Goal: Task Accomplishment & Management: Complete application form

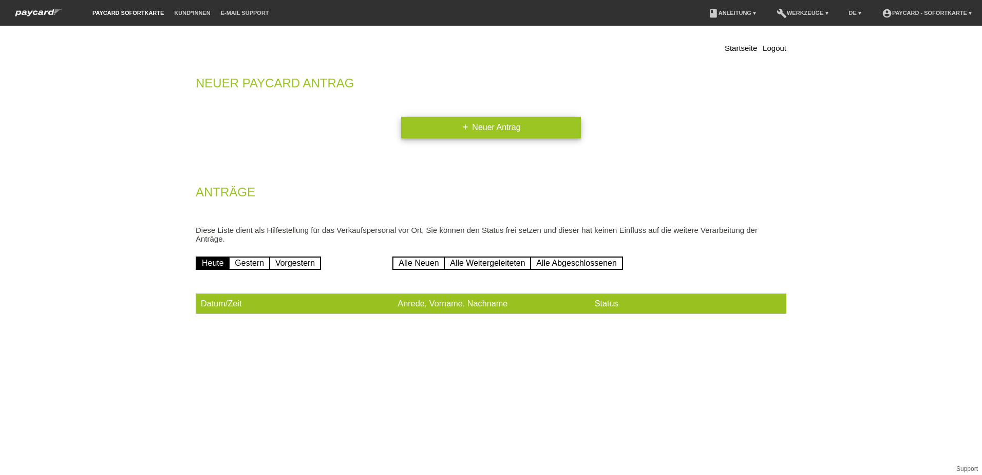
click at [493, 125] on link "add Neuer Antrag" at bounding box center [491, 128] width 180 height 22
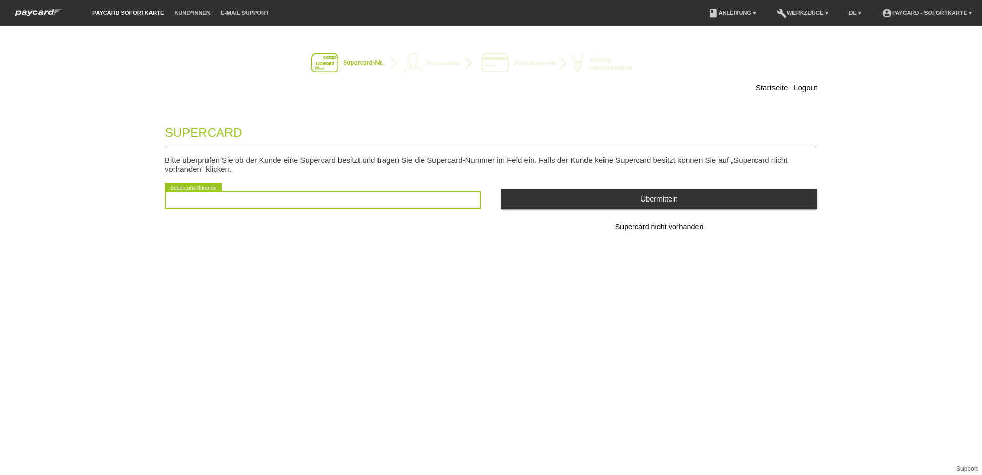
click at [215, 197] on input "text" at bounding box center [323, 199] width 316 height 17
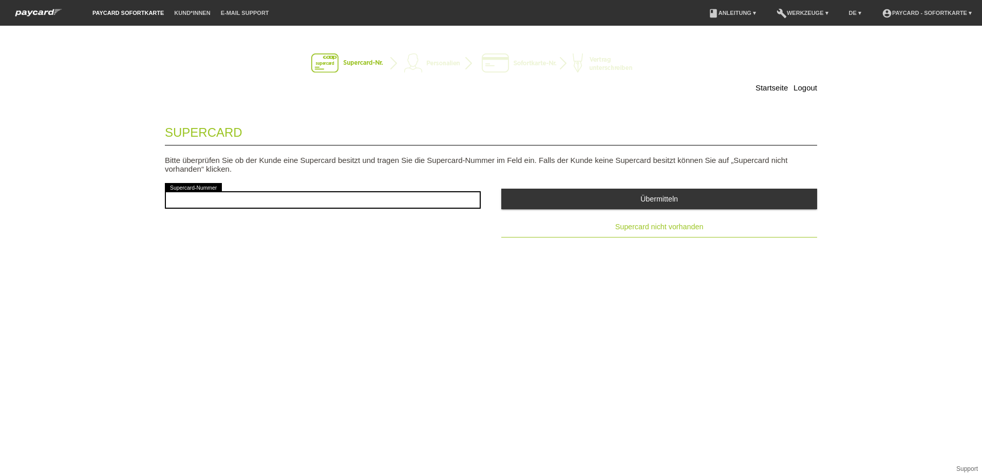
click at [673, 223] on span "Supercard nicht vorhanden" at bounding box center [659, 226] width 88 height 8
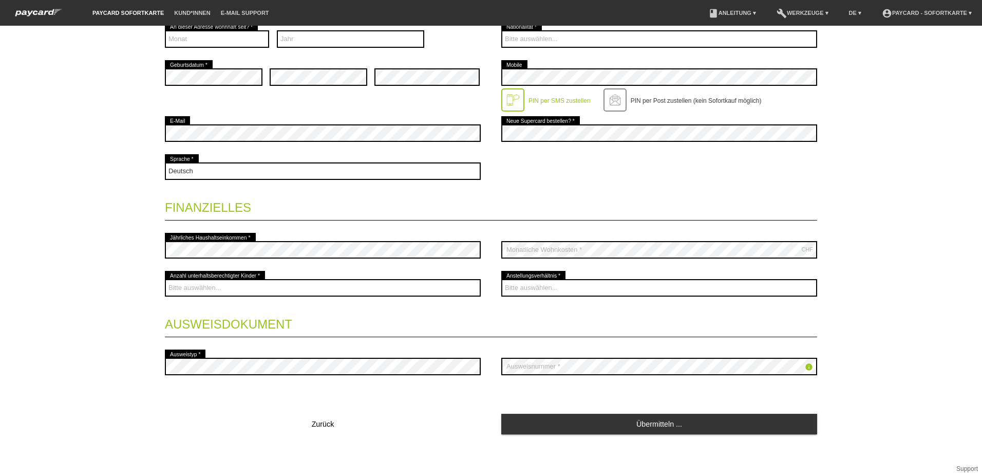
scroll to position [262, 0]
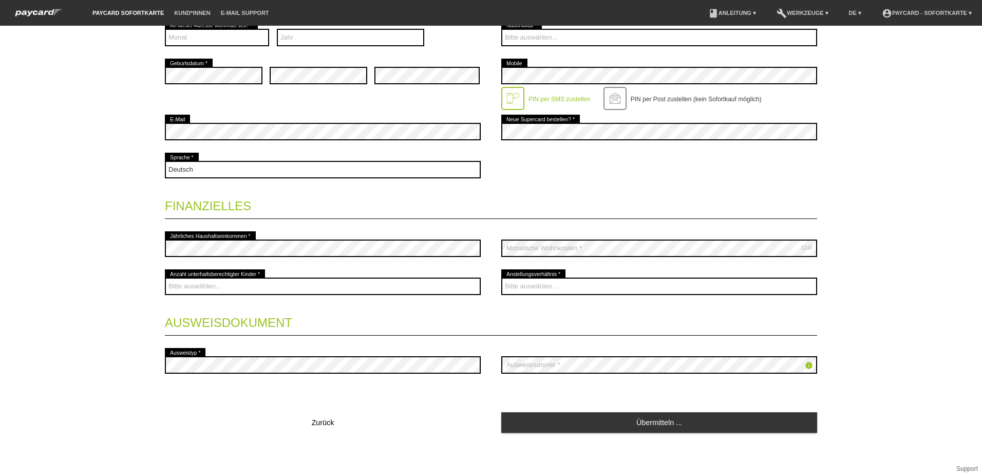
drag, startPoint x: 664, startPoint y: 106, endPoint x: 855, endPoint y: 46, distance: 199.7
click at [855, 46] on div "Startseite Logout Kontaktdaten * Pflichtfelder Frau Herr 01" at bounding box center [491, 250] width 982 height 449
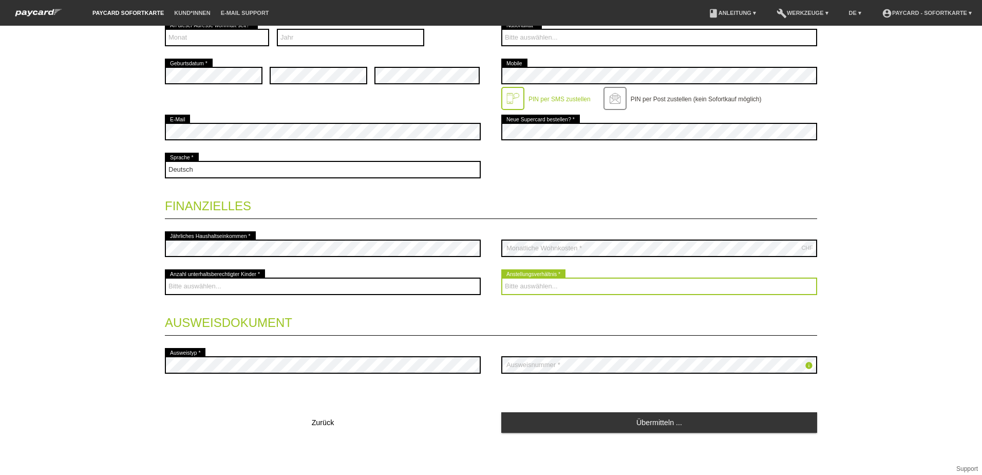
click at [561, 285] on select "Bitte auswählen... Unbefristet Befristet Lehrling/Student Pensioniert Nicht arb…" at bounding box center [659, 285] width 316 height 17
drag, startPoint x: 575, startPoint y: 286, endPoint x: 521, endPoint y: 293, distance: 53.9
click at [521, 293] on select "Bitte auswählen... Unbefristet Befristet Lehrling/Student Pensioniert Nicht arb…" at bounding box center [659, 285] width 316 height 17
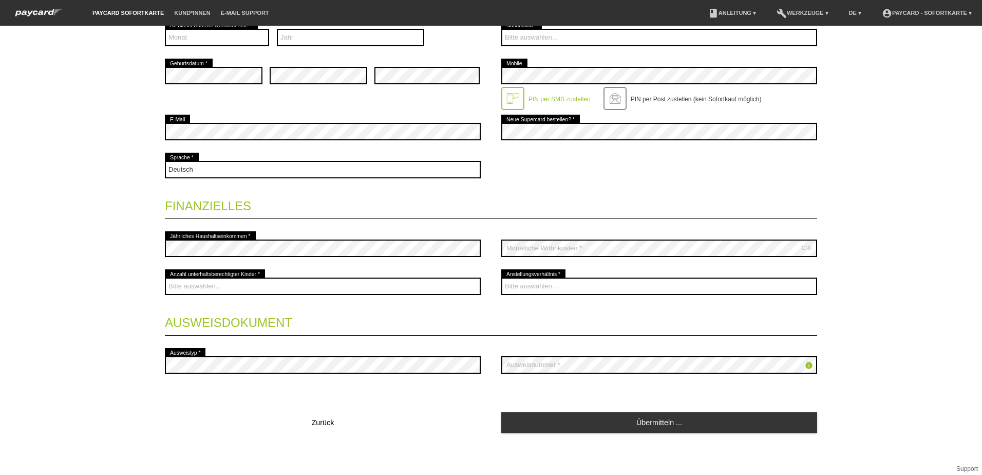
click at [451, 217] on legend "Finanzielles" at bounding box center [491, 204] width 652 height 30
click at [570, 187] on div "Deutsch Français Italiano English error Sprache *" at bounding box center [491, 170] width 652 height 38
click at [266, 206] on legend "Finanzielles" at bounding box center [491, 204] width 652 height 30
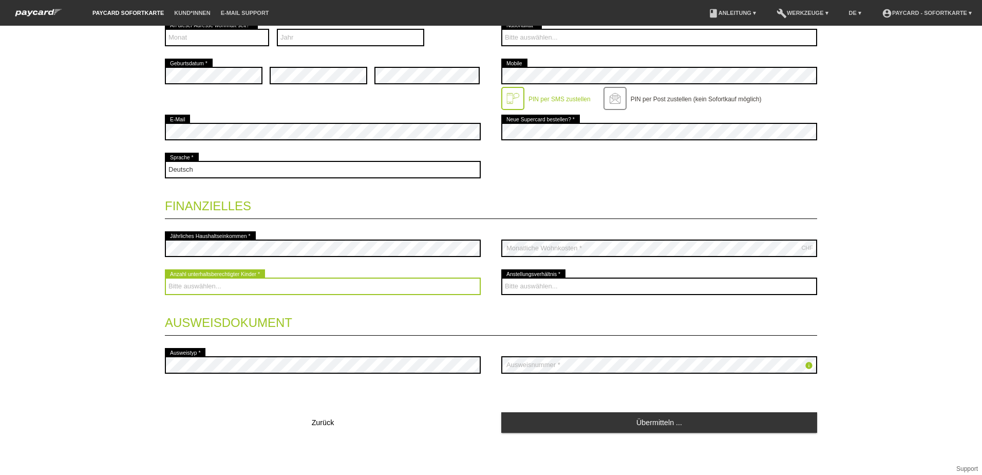
click at [319, 286] on select "Bitte auswählen... 0 1 2 3 4 5 6 7 8 9" at bounding box center [323, 285] width 316 height 17
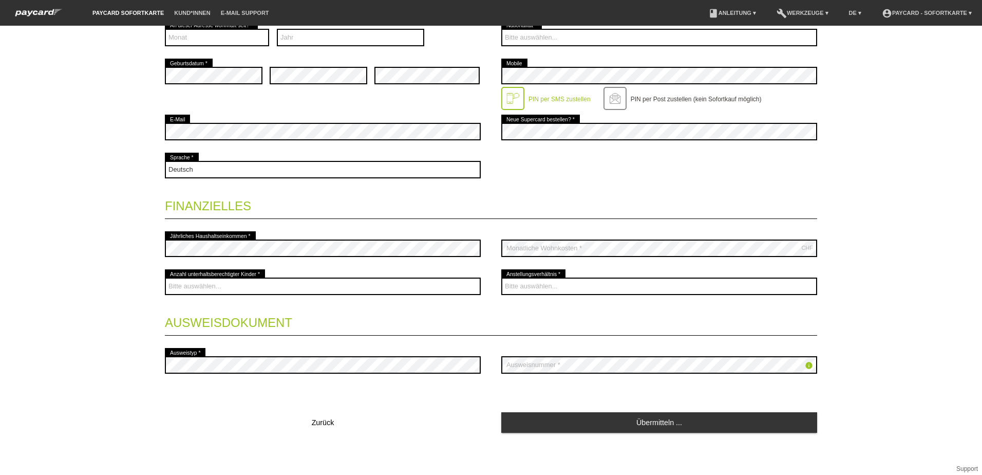
click at [77, 285] on div "Startseite Logout Kontaktdaten * Pflichtfelder Frau Herr 01" at bounding box center [491, 250] width 982 height 449
click at [111, 346] on div "Startseite Logout Kontaktdaten * Pflichtfelder Frau Herr 01" at bounding box center [491, 250] width 982 height 449
click at [667, 347] on div "info error Ausweisnummer *" at bounding box center [659, 365] width 316 height 38
click at [918, 343] on div "Startseite Logout Kontaktdaten * Pflichtfelder Frau Herr 01" at bounding box center [491, 250] width 982 height 449
